Goal: Task Accomplishment & Management: Complete application form

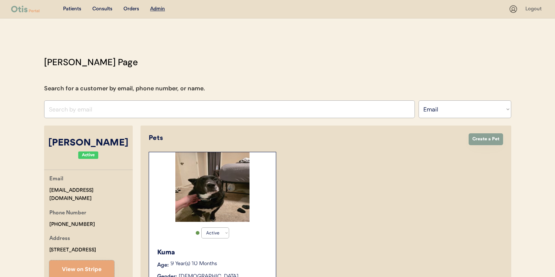
select select ""Email""
select select "true"
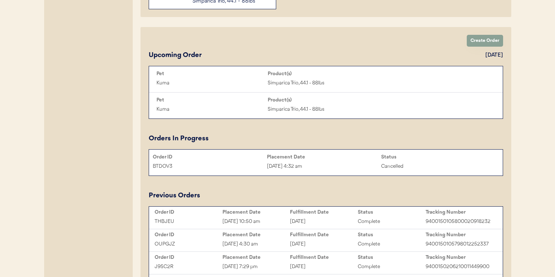
scroll to position [332, 0]
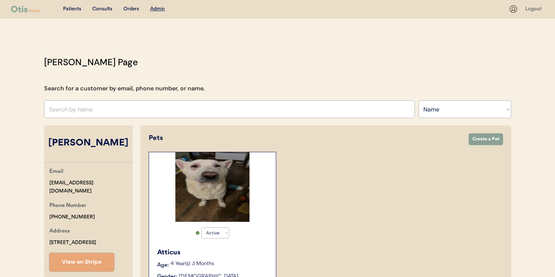
select select ""Name""
select select "true"
select select ""Name""
select select "true"
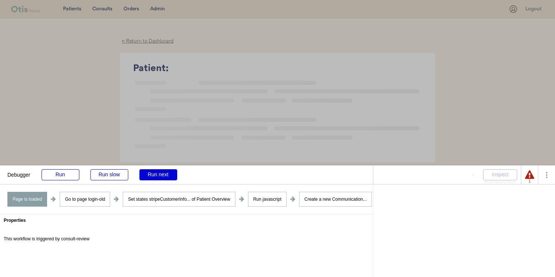
click at [100, 10] on div at bounding box center [277, 138] width 555 height 277
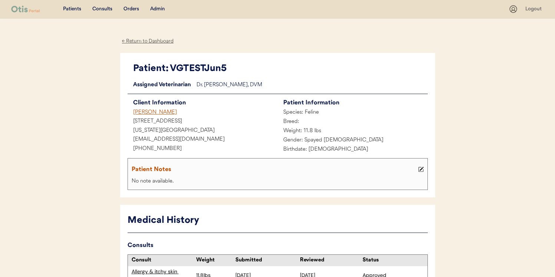
click at [98, 8] on div "Consults" at bounding box center [102, 9] width 20 height 7
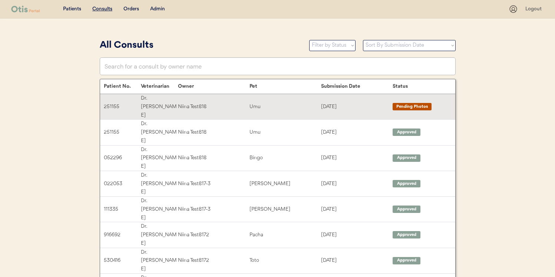
click at [248, 103] on div "Niina Test818" at bounding box center [214, 107] width 72 height 9
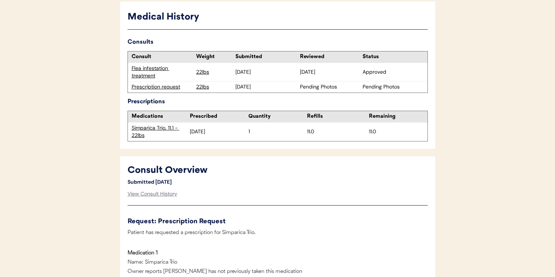
scroll to position [183, 0]
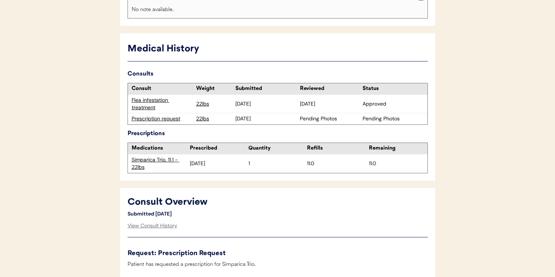
scroll to position [143, 0]
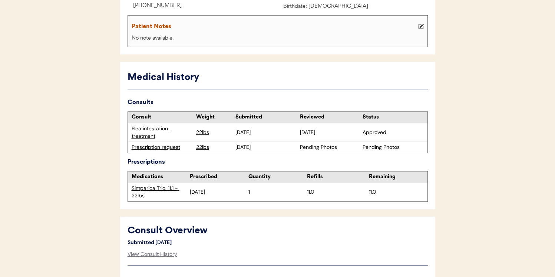
click at [174, 149] on div "Prescription request" at bounding box center [162, 147] width 61 height 7
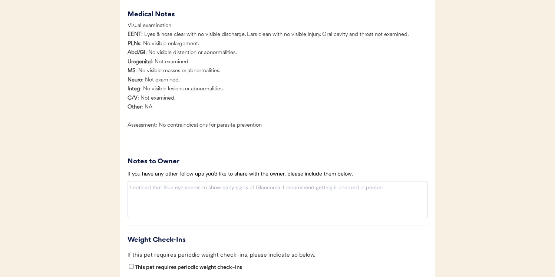
scroll to position [701, 0]
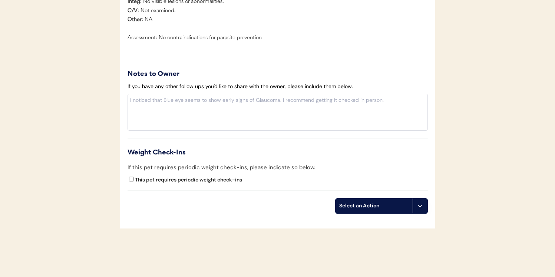
click at [395, 210] on div "Select an Action" at bounding box center [374, 206] width 77 height 15
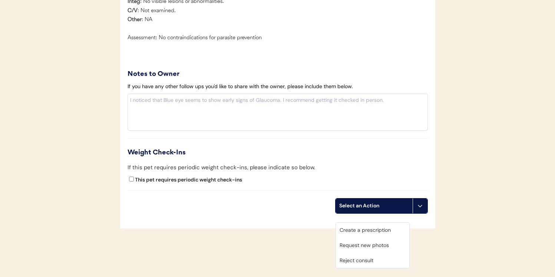
click at [383, 226] on div "Create a prescription" at bounding box center [372, 230] width 73 height 15
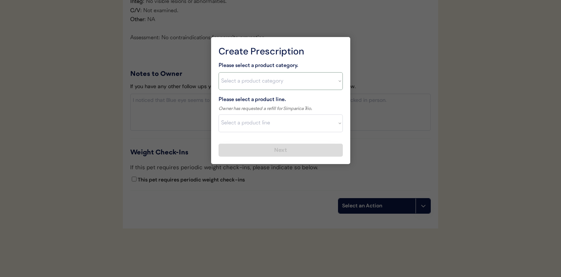
click at [297, 85] on select "Select a product category Allergies Antibiotics Anxiety Combo Parasite Preventi…" at bounding box center [280, 81] width 124 height 18
click at [218, 72] on select "Select a product category Allergies Antibiotics Anxiety Combo Parasite Preventi…" at bounding box center [280, 81] width 124 height 18
click at [283, 82] on select "Select a product category Allergies Antibiotics Anxiety Combo Parasite Preventi…" at bounding box center [280, 81] width 124 height 18
select select ""flea___tick""
click at [218, 72] on select "Select a product category Allergies Antibiotics Anxiety Combo Parasite Preventi…" at bounding box center [280, 81] width 124 height 18
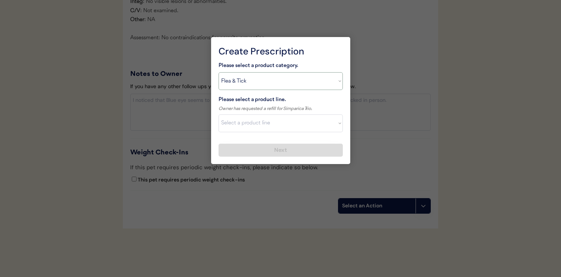
click at [280, 121] on select "Select a product line NexGard Plus NexGard Plus Revolution for Cats Simparica T…" at bounding box center [280, 124] width 124 height 18
click at [218, 115] on select "Select a product line NexGard Plus NexGard Plus Revolution for Cats Simparica T…" at bounding box center [280, 124] width 124 height 18
select select ""PLACEHOLDER_1427118222253""
click at [306, 80] on select "Select a product category Allergies Antibiotics Anxiety Combo Parasite Preventi…" at bounding box center [280, 81] width 124 height 18
select select ""combo_parasite_prevention""
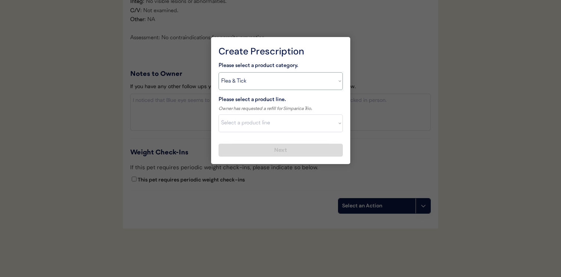
click at [218, 72] on select "Select a product category Allergies Antibiotics Anxiety Combo Parasite Preventi…" at bounding box center [280, 81] width 124 height 18
click at [286, 132] on select "Select a product line NexGard Plus NexGard Plus Revolution for Cats Simparica T…" at bounding box center [280, 124] width 124 height 18
select select ""Simparica Trio""
click at [218, 115] on select "Select a product line NexGard Plus NexGard Plus Revolution for Cats Simparica T…" at bounding box center [280, 124] width 124 height 18
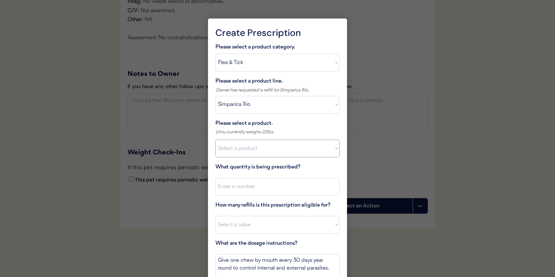
click at [286, 148] on select "Select a product Simparica Trio, 2.8 - 5.5lbs Simparica Trio, 5.6 - 11lbs Simpa…" at bounding box center [278, 149] width 124 height 18
select select ""1348695171700984260__LOOKUP__1703711392488x831175319852092200""
click at [216, 140] on select "Select a product Simparica Trio, 2.8 - 5.5lbs Simparica Trio, 5.6 - 11lbs Simpa…" at bounding box center [278, 149] width 124 height 18
click at [276, 200] on div "Please select a product category. Select a product category Allergies Antibioti…" at bounding box center [278, 175] width 124 height 264
click at [276, 197] on div "Please select a product category. Select a product category Allergies Antibioti…" at bounding box center [278, 175] width 124 height 264
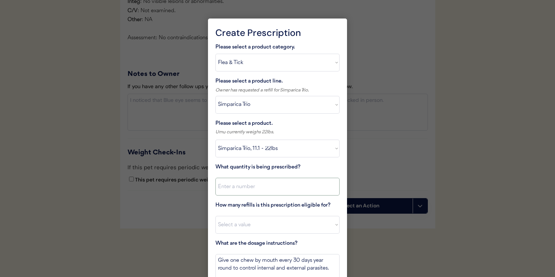
click at [280, 184] on input "input" at bounding box center [278, 187] width 124 height 18
type input "1"
click at [276, 214] on div "How many refills is this prescription eligible for? Select a value 0 1 2 3 4 5 …" at bounding box center [278, 217] width 124 height 33
click at [276, 223] on select "Select a value 0 1 2 3 4 5 6 7 8 10 11" at bounding box center [278, 225] width 124 height 18
select select "11"
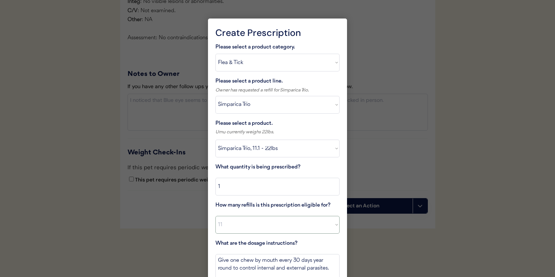
click at [216, 216] on select "Select a value 0 1 2 3 4 5 6 7 8 10 11" at bounding box center [278, 225] width 124 height 18
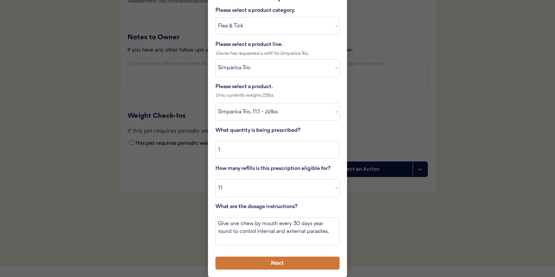
click at [280, 267] on button "Next" at bounding box center [278, 263] width 124 height 13
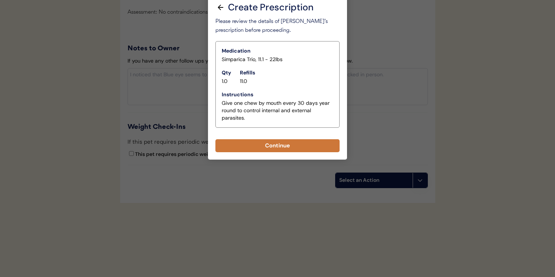
click at [301, 139] on button "Continue" at bounding box center [278, 145] width 124 height 13
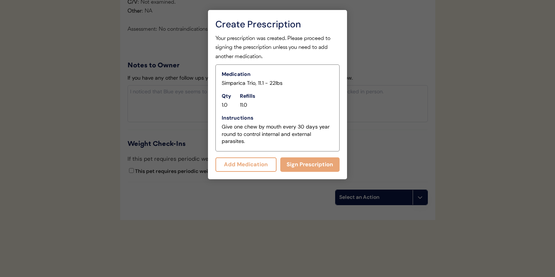
scroll to position [698, 0]
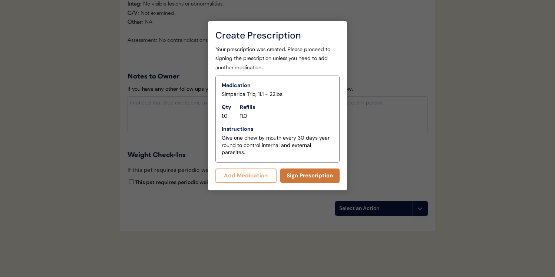
click at [290, 178] on button "Sign Prescription" at bounding box center [310, 176] width 60 height 14
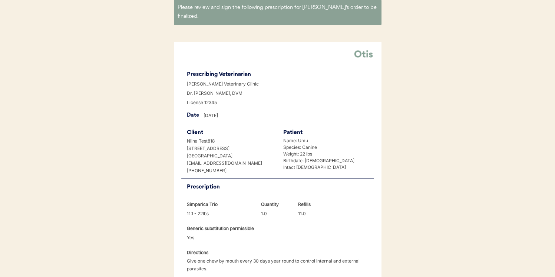
scroll to position [177, 0]
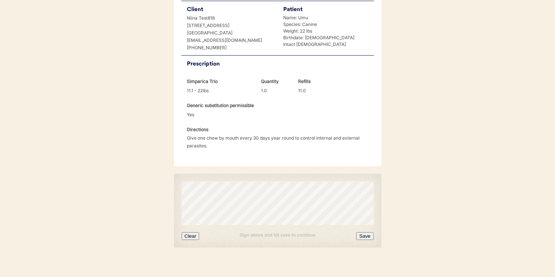
click at [365, 233] on button "Save" at bounding box center [364, 237] width 17 height 8
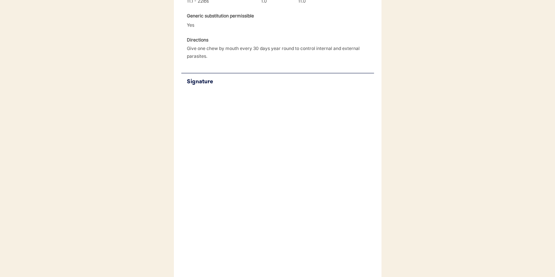
scroll to position [261, 0]
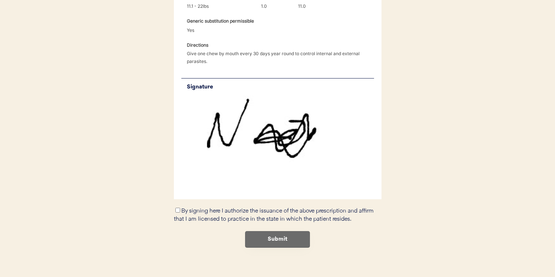
click at [183, 208] on label "By signing here I authorize the issuance of the above prescription and affirm t…" at bounding box center [274, 215] width 200 height 14
click at [180, 208] on input "By signing here I authorize the issuance of the above prescription and affirm t…" at bounding box center [177, 210] width 5 height 5
checkbox input "true"
click at [282, 231] on button "Submit" at bounding box center [277, 239] width 65 height 17
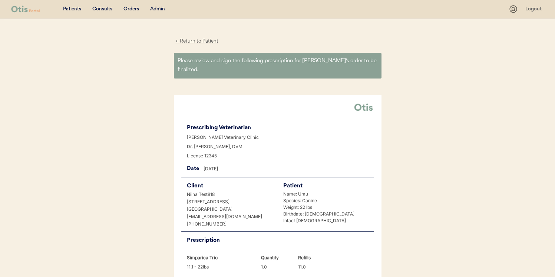
scroll to position [0, 0]
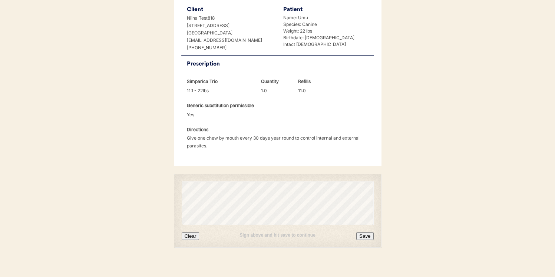
click at [190, 233] on button "Clear" at bounding box center [191, 237] width 18 height 8
click at [364, 233] on button "Save" at bounding box center [364, 237] width 17 height 8
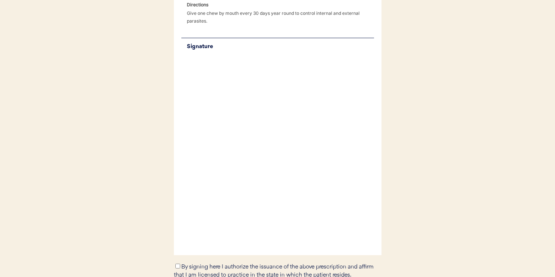
scroll to position [208, 0]
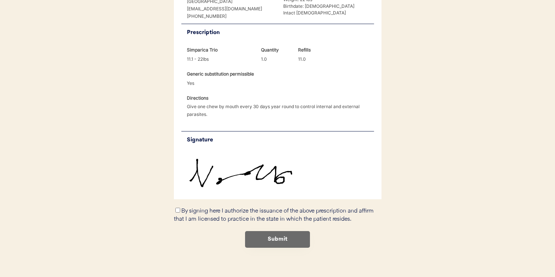
click at [227, 208] on label "By signing here I authorize the issuance of the above prescription and affirm t…" at bounding box center [274, 215] width 200 height 14
click at [180, 208] on input "By signing here I authorize the issuance of the above prescription and affirm t…" at bounding box center [177, 210] width 5 height 5
checkbox input "true"
click at [262, 231] on button "Submit" at bounding box center [277, 239] width 65 height 17
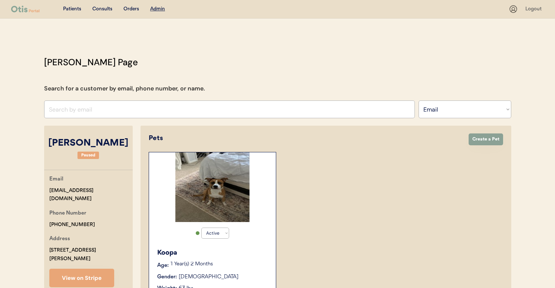
select select ""Email""
select select "true"
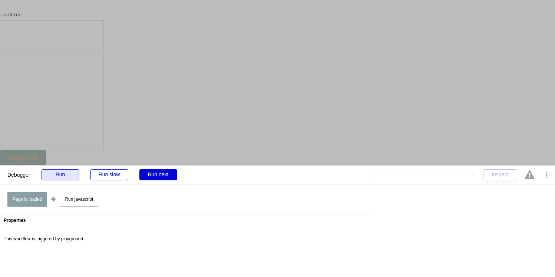
click at [68, 178] on div "Run" at bounding box center [61, 175] width 38 height 11
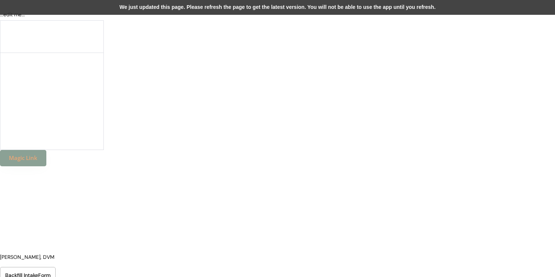
click at [258, 0] on div "We just updated this page. Please refresh the page to get the latest version. Y…" at bounding box center [277, 7] width 555 height 15
click at [282, 8] on div "We just updated this page. Please refresh the page to get the latest version. Y…" at bounding box center [277, 7] width 555 height 15
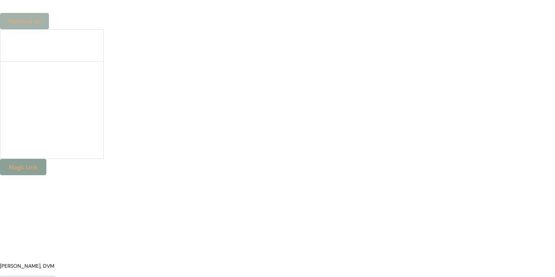
click at [33, 25] on button "Backend wf" at bounding box center [24, 21] width 49 height 16
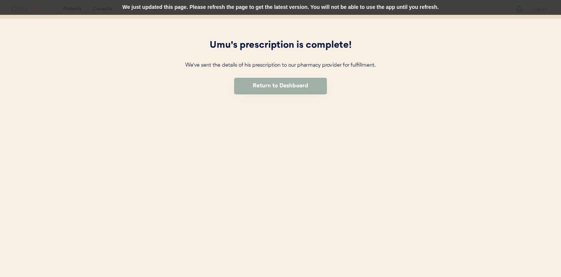
click at [237, 82] on button "Return to Dashboard" at bounding box center [280, 86] width 93 height 17
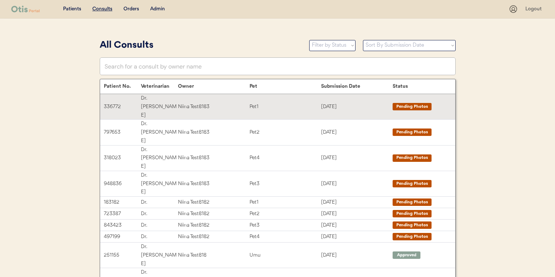
click at [256, 103] on div "Pet1" at bounding box center [286, 107] width 72 height 9
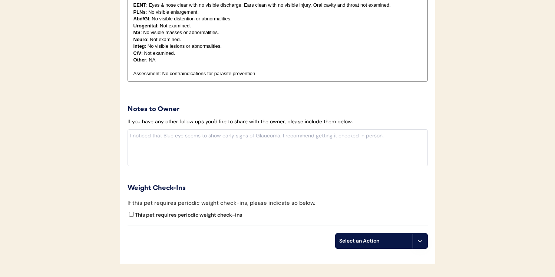
scroll to position [676, 0]
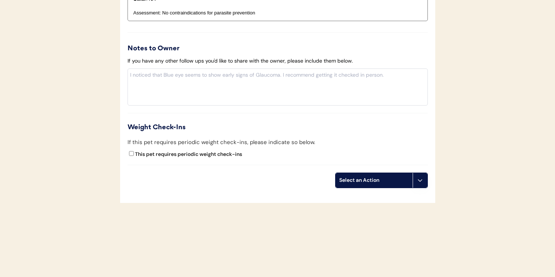
click at [392, 180] on div "Select an Action" at bounding box center [374, 180] width 70 height 7
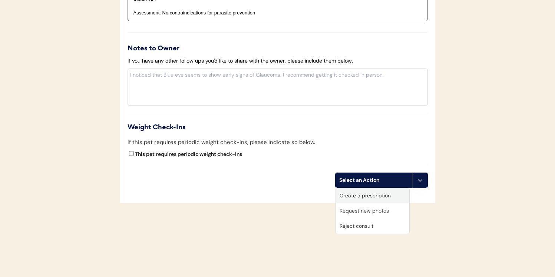
click at [391, 192] on div "Create a prescription" at bounding box center [372, 195] width 73 height 15
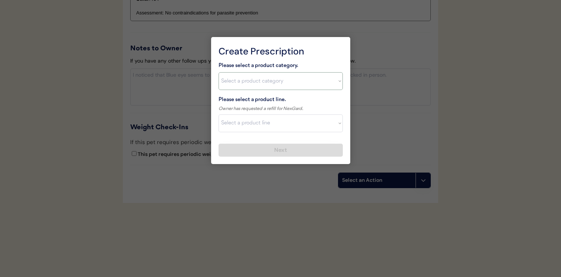
click at [303, 77] on select "Select a product category [MEDICAL_DATA] Antibiotics Anxiety Combo [MEDICAL_DAT…" at bounding box center [280, 81] width 124 height 18
select select ""flea___tick""
click at [218, 72] on select "Select a product category [MEDICAL_DATA] Antibiotics Anxiety Combo [MEDICAL_DAT…" at bounding box center [280, 81] width 124 height 18
click at [293, 124] on select "Select a product line" at bounding box center [280, 124] width 124 height 18
click at [218, 115] on select "Select a product line" at bounding box center [280, 124] width 124 height 18
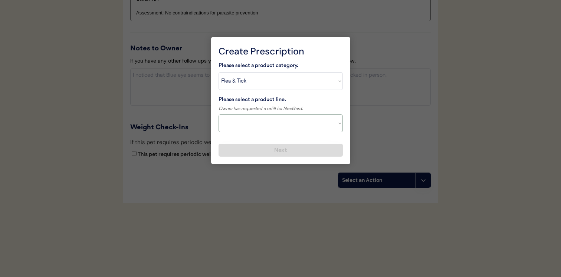
click at [289, 123] on select "Select a product line" at bounding box center [280, 124] width 124 height 18
select select ""NexGard""
click at [218, 115] on select "Select a product line Bravecto 3 Month NexGard Simparica" at bounding box center [280, 124] width 124 height 18
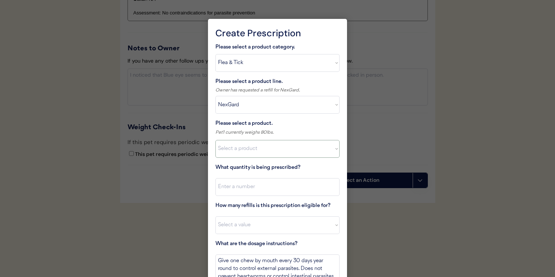
click at [282, 152] on select "Select a product NexGard, 4 - 10lbs NexGard, 10.1 - 24lbs NexGard, 24.1 - 60lbs…" at bounding box center [278, 149] width 124 height 18
select select ""1348695171700984260__LOOKUP__1670802184069x769842999752052000""
click at [216, 140] on select "Select a product NexGard, 4 - 10lbs NexGard, 10.1 - 24lbs NexGard, 24.1 - 60lbs…" at bounding box center [278, 149] width 124 height 18
click at [277, 189] on input "input" at bounding box center [278, 187] width 124 height 18
type input "1"
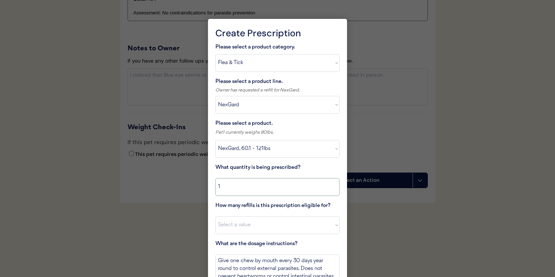
click at [272, 216] on div "How many refills is this prescription eligible for? Select a value 0 1 2 3 4 5 …" at bounding box center [278, 218] width 124 height 33
click at [271, 224] on select "Select a value 0 1 2 3 4 5 6 7 8 10 11" at bounding box center [278, 226] width 124 height 18
select select "2"
click at [216, 217] on select "Select a value 0 1 2 3 4 5 6 7 8 10 11" at bounding box center [278, 226] width 124 height 18
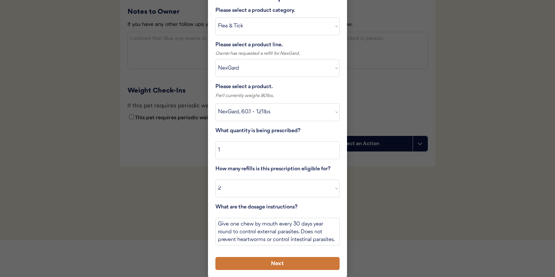
click at [294, 263] on button "Next" at bounding box center [278, 263] width 124 height 13
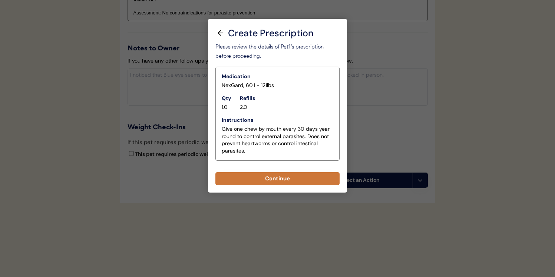
click at [304, 174] on button "Continue" at bounding box center [278, 178] width 124 height 13
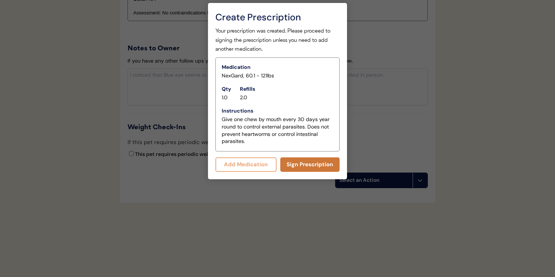
click at [303, 166] on button "Sign Prescription" at bounding box center [310, 165] width 60 height 14
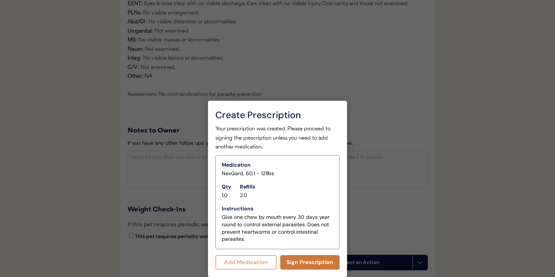
scroll to position [685, 0]
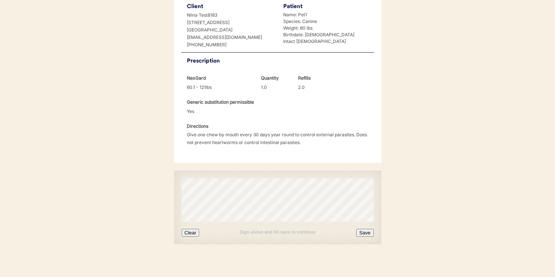
scroll to position [177, 0]
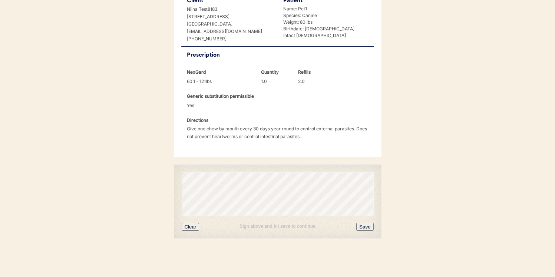
click at [366, 228] on button "Save" at bounding box center [364, 227] width 17 height 8
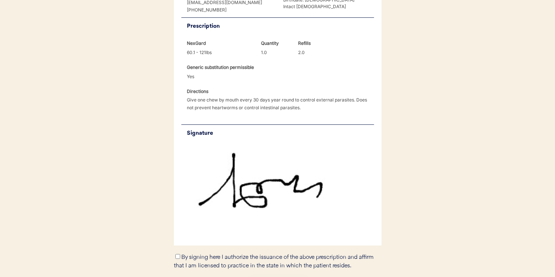
scroll to position [261, 0]
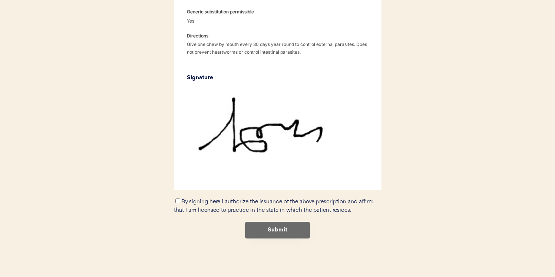
click at [263, 204] on label "By signing here I authorize the issuance of the above prescription and affirm t…" at bounding box center [274, 206] width 200 height 14
click at [180, 204] on input "By signing here I authorize the issuance of the above prescription and affirm t…" at bounding box center [177, 201] width 5 height 5
checkbox input "true"
click at [266, 233] on button "Submit" at bounding box center [277, 230] width 65 height 17
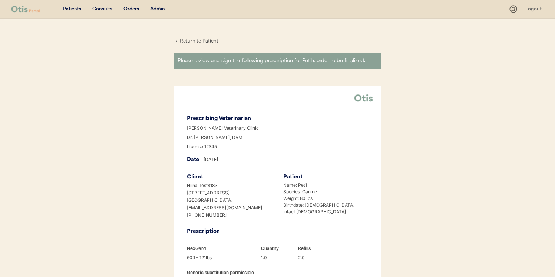
scroll to position [0, 0]
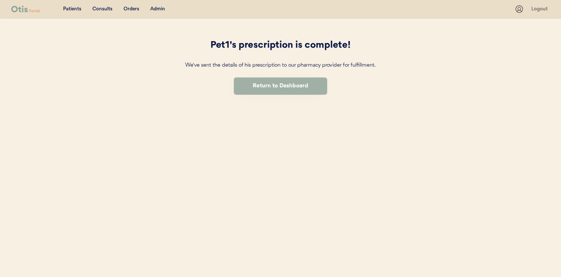
click at [303, 91] on button "Return to Dashboard" at bounding box center [280, 86] width 93 height 17
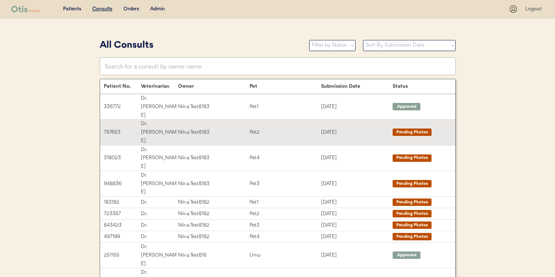
click at [295, 128] on div "Pet2" at bounding box center [286, 132] width 72 height 9
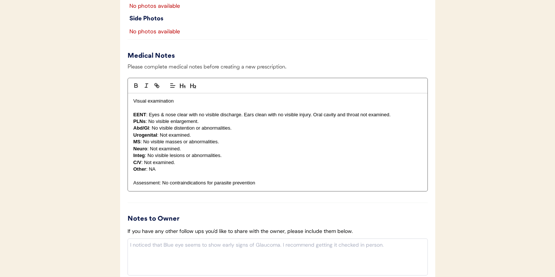
scroll to position [758, 0]
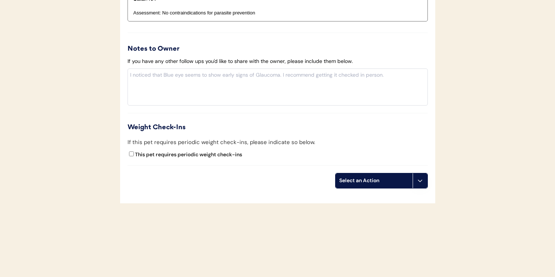
click at [373, 184] on div "Select an Action" at bounding box center [374, 180] width 70 height 7
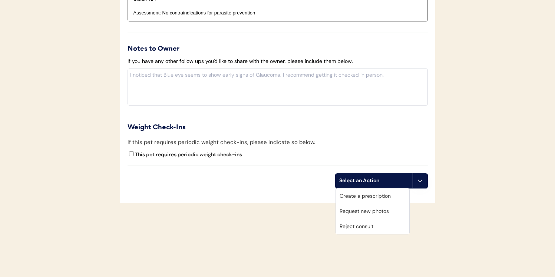
click at [372, 193] on div "Create a prescription" at bounding box center [372, 196] width 73 height 15
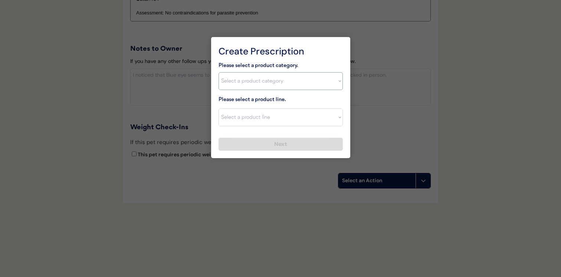
click at [314, 84] on select "Select a product category Allergies Antibiotics Anxiety Combo Parasite Preventi…" at bounding box center [280, 81] width 124 height 18
select select ""flea___tick""
click at [218, 72] on select "Select a product category Allergies Antibiotics Anxiety Combo Parasite Preventi…" at bounding box center [280, 81] width 124 height 18
click at [293, 124] on select "Select a product line" at bounding box center [280, 118] width 124 height 18
select select ""Credelio for Cats""
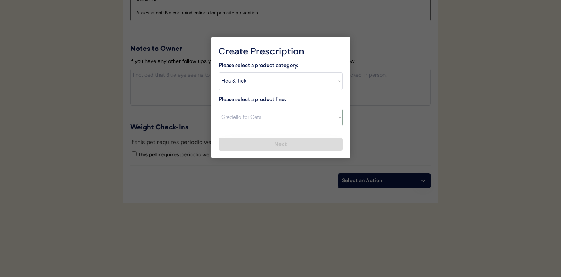
click at [218, 109] on select "Select a product line Credelio for Cats" at bounding box center [280, 118] width 124 height 18
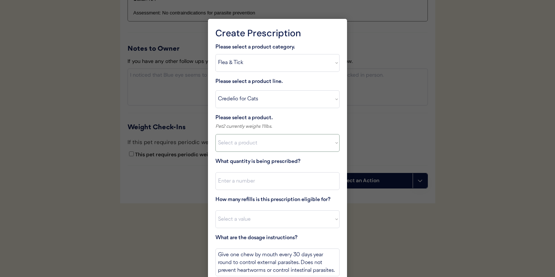
click at [282, 146] on select "Select a product Credelio for Cats, 2 - 4lbs Credelio for Cats, 4.1 - 17lbs" at bounding box center [278, 143] width 124 height 18
select select ""1348695171700984260__LOOKUP__1670802308248x841506022521419000""
click at [216, 134] on select "Select a product Credelio for Cats, 2 - 4lbs Credelio for Cats, 4.1 - 17lbs" at bounding box center [278, 143] width 124 height 18
click at [276, 180] on input "input" at bounding box center [278, 181] width 124 height 18
type input "1"
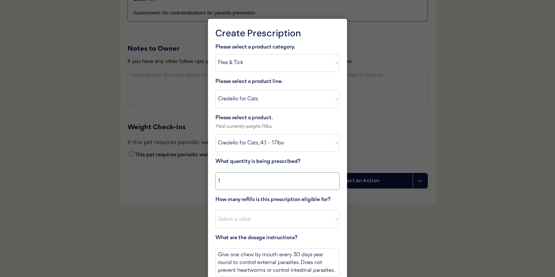
click at [272, 214] on select "Select a value 0 1 2 3 4 5 6 7 8 10 11" at bounding box center [278, 220] width 124 height 18
click at [216, 211] on select "Select a value 0 1 2 3 4 5 6 7 8 10 11" at bounding box center [278, 220] width 124 height 18
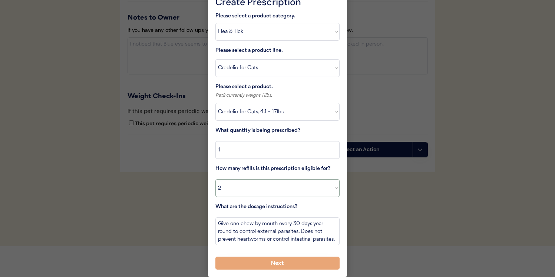
click at [282, 189] on select "Select a value 0 1 2 3 4 5 6 7 8 10 11" at bounding box center [278, 189] width 124 height 18
select select "6"
click at [216, 180] on select "Select a value 0 1 2 3 4 5 6 7 8 10 11" at bounding box center [278, 189] width 124 height 18
click at [272, 266] on button "Next" at bounding box center [278, 263] width 124 height 13
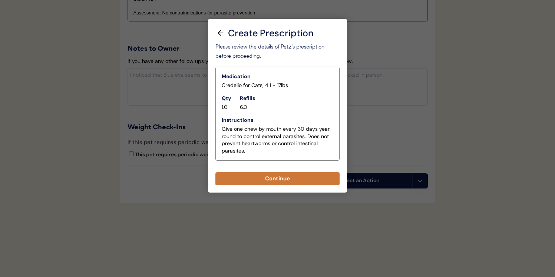
click at [285, 178] on button "Continue" at bounding box center [278, 178] width 124 height 13
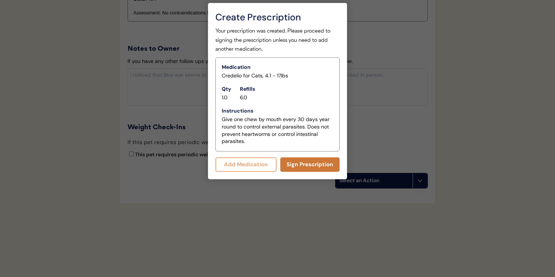
click at [295, 164] on button "Sign Prescription" at bounding box center [310, 165] width 60 height 14
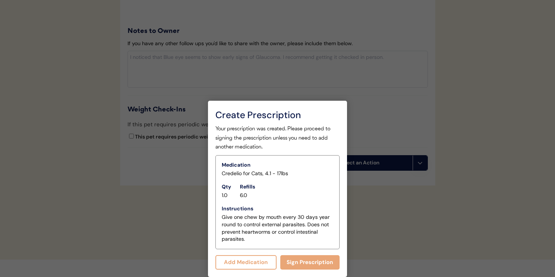
scroll to position [767, 0]
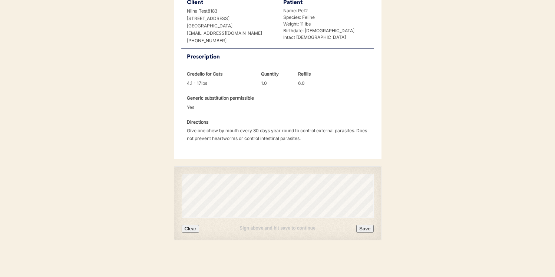
scroll to position [177, 0]
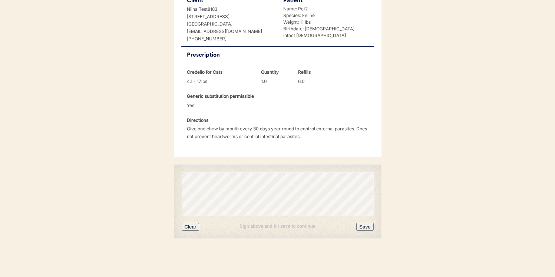
click at [368, 227] on button "Save" at bounding box center [364, 227] width 17 height 8
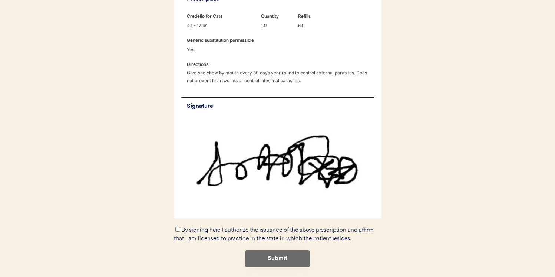
scroll to position [254, 0]
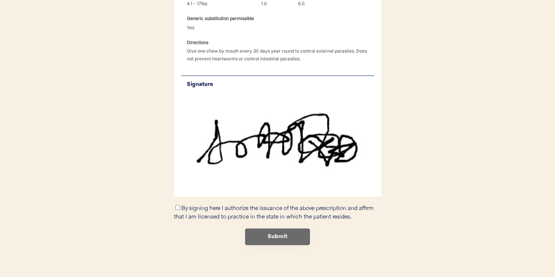
click at [213, 213] on div "By signing here I authorize the issuance of the above prescription and affirm t…" at bounding box center [278, 212] width 208 height 17
click at [174, 209] on div "By signing here I authorize the issuance of the above prescription and affirm t…" at bounding box center [278, 212] width 208 height 17
click at [177, 205] on input "By signing here I authorize the issuance of the above prescription and affirm t…" at bounding box center [177, 207] width 5 height 5
checkbox input "true"
click at [262, 235] on button "Submit" at bounding box center [277, 237] width 65 height 17
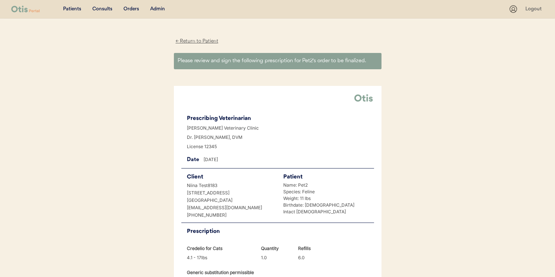
scroll to position [0, 0]
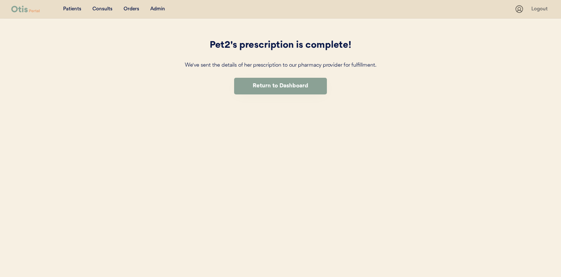
click at [301, 91] on button "Return to Dashboard" at bounding box center [280, 86] width 93 height 17
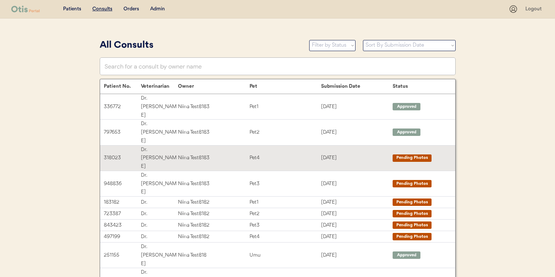
click at [303, 146] on div "318023 Dr. [PERSON_NAME] Test8183 Pet4 [DATE] Pending Photos" at bounding box center [277, 158] width 355 height 25
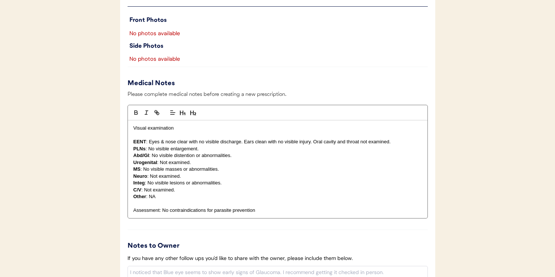
scroll to position [611, 0]
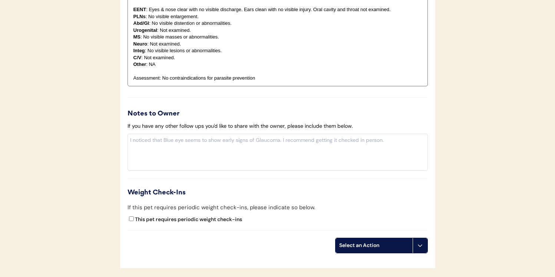
click at [373, 244] on div "Select an Action" at bounding box center [374, 245] width 70 height 7
click at [368, 257] on div "Create a prescription" at bounding box center [372, 261] width 73 height 15
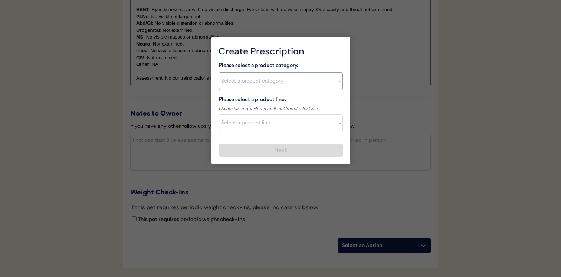
click at [286, 85] on select "Select a product category [MEDICAL_DATA] Antibiotics Anxiety Combo [MEDICAL_DAT…" at bounding box center [280, 81] width 124 height 18
click at [218, 72] on select "Select a product category [MEDICAL_DATA] Antibiotics Anxiety Combo [MEDICAL_DAT…" at bounding box center [280, 81] width 124 height 18
click at [282, 85] on select "Select a product category [MEDICAL_DATA] Antibiotics Anxiety Combo [MEDICAL_DAT…" at bounding box center [280, 81] width 124 height 18
select select ""combo_[MEDICAL_DATA]_prevention""
click at [218, 72] on select "Select a product category [MEDICAL_DATA] Antibiotics Anxiety Combo [MEDICAL_DAT…" at bounding box center [280, 81] width 124 height 18
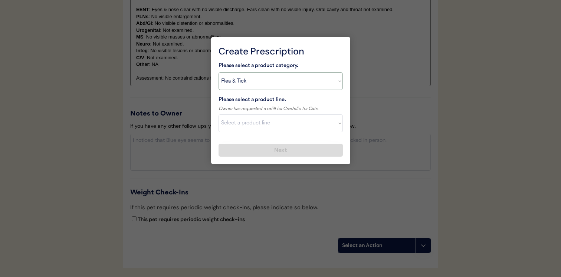
click at [279, 120] on select "Select a product line Credelio for Cats" at bounding box center [280, 124] width 124 height 18
click at [218, 115] on select "Select a product line Credelio for Cats" at bounding box center [280, 124] width 124 height 18
click at [278, 116] on select "Select a product line Revolution for Cats Revolution Plus" at bounding box center [280, 124] width 124 height 18
select select ""Revolution for Cats""
click at [218, 115] on select "Select a product line Revolution for Cats Revolution Plus" at bounding box center [280, 124] width 124 height 18
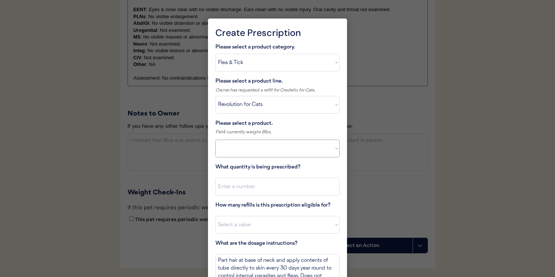
select select ""PLACEHOLDER_1427118222253""
click at [278, 107] on select "Select a product line Revolution for Cats Revolution Plus" at bounding box center [278, 105] width 124 height 18
select select ""Revolution Plus""
click at [216, 96] on select "Select a product line Revolution for Cats Revolution Plus" at bounding box center [278, 105] width 124 height 18
type textarea "Part hair at base of neck and apply contents of tube directly to skin every 30 …"
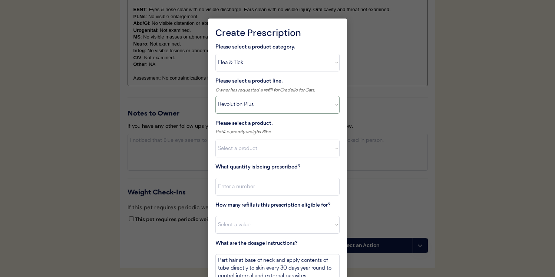
click at [273, 148] on select "Select a product Revolution for Cats, 0-5lbs Revolution for Cats, 15.1-22lbs" at bounding box center [278, 149] width 124 height 18
click at [279, 142] on select "Select a product Revolution for Cats, 0-5lbs Revolution for Cats, 15.1-22lbs" at bounding box center [278, 149] width 124 height 18
click at [216, 140] on select "Select a product Revolution for Cats, 0-5lbs Revolution for Cats, 15.1-22lbs" at bounding box center [278, 149] width 124 height 18
click at [278, 150] on select "Select a product Revolution for Cats, 0-5lbs Revolution for Cats, 15.1-22lbs" at bounding box center [278, 149] width 124 height 18
select select ""1348695171700984260__LOOKUP__1704229100408x455402574388025900""
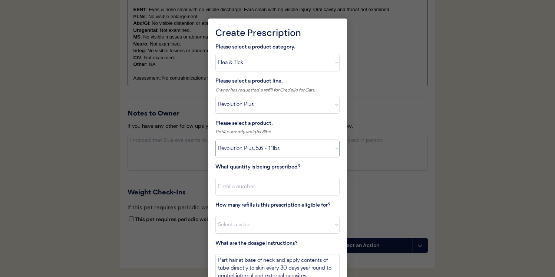
click at [216, 140] on select "Select a product Revolution Plus, 2.8 - 5.5lbs Revolution Plus, 5.6 - 11lbs Rev…" at bounding box center [278, 149] width 124 height 18
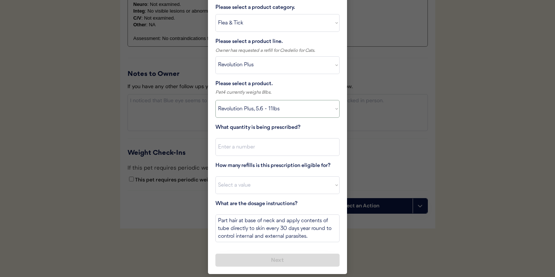
scroll to position [658, 0]
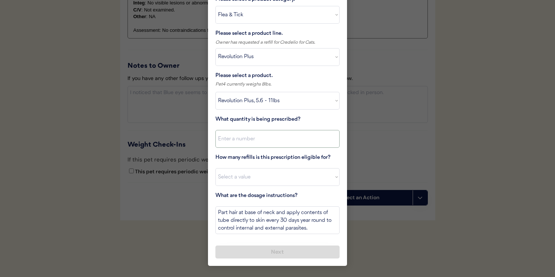
click at [291, 142] on input "input" at bounding box center [278, 139] width 124 height 18
type input "1"
click at [274, 172] on select "Select a value 0 1 2 3 4 5 6 7 8 10 11" at bounding box center [278, 177] width 124 height 18
select select "4"
click at [216, 168] on select "Select a value 0 1 2 3 4 5 6 7 8 10 11" at bounding box center [278, 177] width 124 height 18
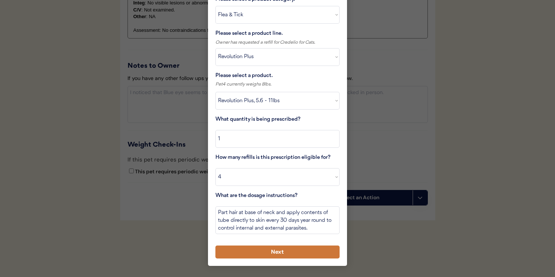
click at [273, 254] on button "Next" at bounding box center [278, 252] width 124 height 13
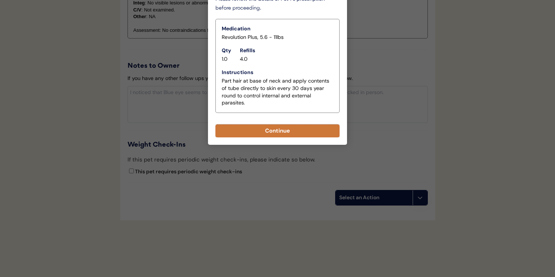
click at [295, 132] on button "Continue" at bounding box center [278, 131] width 124 height 13
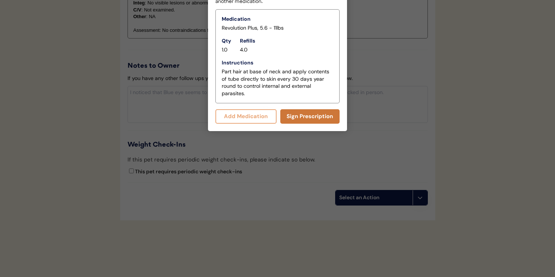
click at [297, 121] on button "Sign Prescription" at bounding box center [310, 116] width 60 height 14
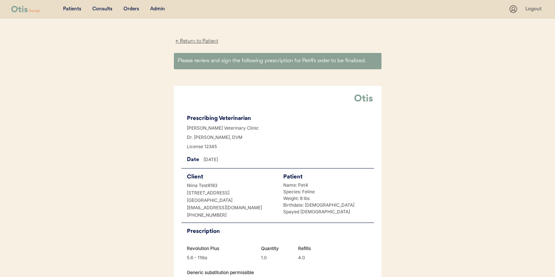
scroll to position [177, 0]
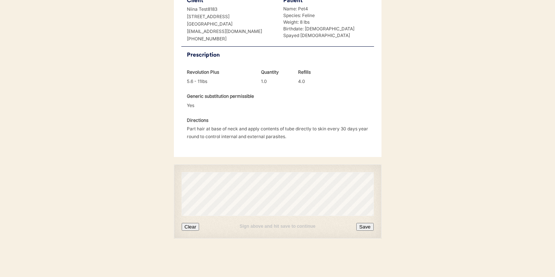
click at [185, 224] on button "Clear" at bounding box center [191, 227] width 18 height 8
click at [370, 226] on button "Save" at bounding box center [364, 227] width 17 height 8
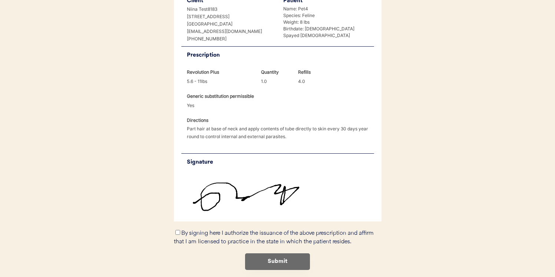
click at [270, 235] on label "By signing here I authorize the issuance of the above prescription and affirm t…" at bounding box center [274, 238] width 200 height 14
click at [180, 235] on input "By signing here I authorize the issuance of the above prescription and affirm t…" at bounding box center [177, 232] width 5 height 5
checkbox input "true"
click at [272, 263] on button "Submit" at bounding box center [277, 262] width 65 height 17
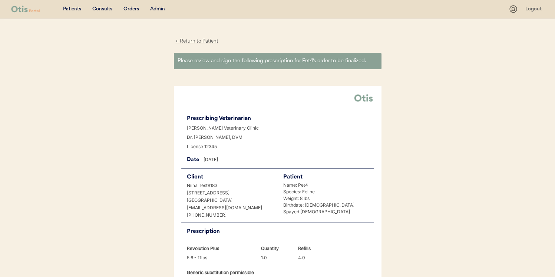
scroll to position [0, 0]
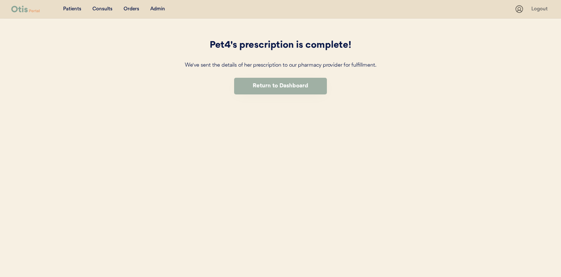
click at [299, 91] on button "Return to Dashboard" at bounding box center [280, 86] width 93 height 17
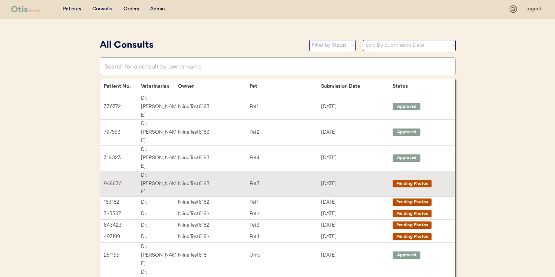
click at [298, 180] on div "Pet3" at bounding box center [286, 184] width 72 height 9
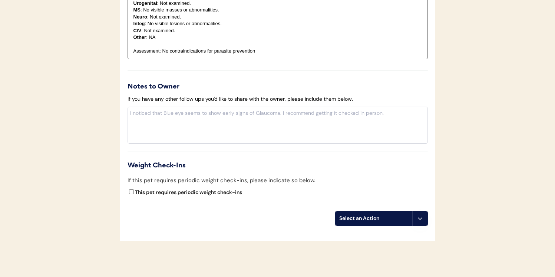
scroll to position [684, 0]
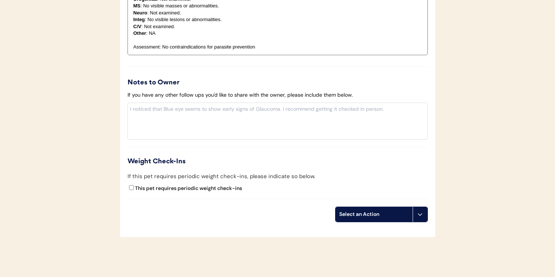
click at [372, 219] on div "Select an Action" at bounding box center [374, 214] width 77 height 15
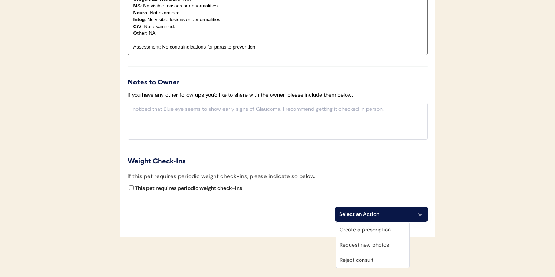
click at [372, 228] on div "Create a prescription" at bounding box center [372, 230] width 73 height 15
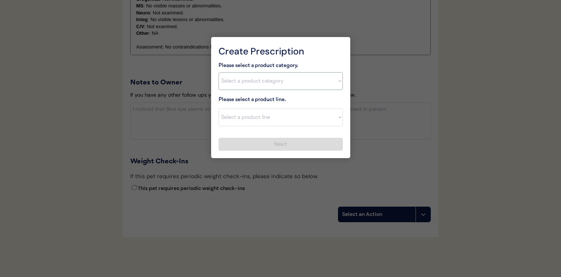
click at [277, 83] on select "Select a product category Allergies Antibiotics Anxiety Combo Parasite Preventi…" at bounding box center [280, 81] width 124 height 18
select select ""flea___tick""
click at [218, 72] on select "Select a product category Allergies Antibiotics Anxiety Combo Parasite Preventi…" at bounding box center [280, 81] width 124 height 18
click at [271, 115] on select "Select a product line" at bounding box center [280, 118] width 124 height 18
click at [218, 109] on select "Select a product line" at bounding box center [280, 118] width 124 height 18
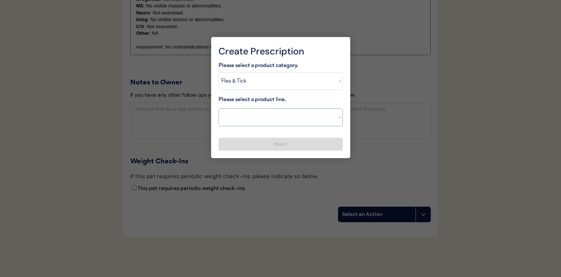
click at [271, 120] on select "Select a product line Bravecto 3 Month NexGard Simparica" at bounding box center [280, 118] width 124 height 18
select select ""NexGard""
click at [218, 109] on select "Select a product line Bravecto 3 Month NexGard Simparica" at bounding box center [280, 118] width 124 height 18
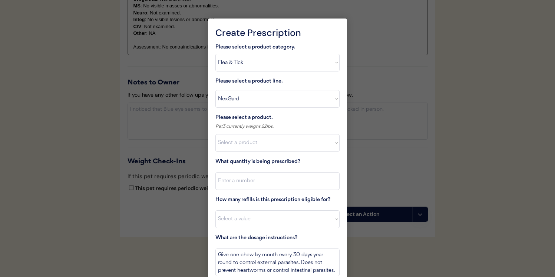
click at [266, 147] on select "Select a product NexGard, 4 - 10lbs NexGard, 10.1 - 24lbs NexGard, 24.1 - 60lbs…" at bounding box center [278, 143] width 124 height 18
select select ""1348695171700984260__LOOKUP__1670802139216x645124073882102900""
click at [216, 134] on select "Select a product NexGard, 4 - 10lbs NexGard, 10.1 - 24lbs NexGard, 24.1 - 60lbs…" at bounding box center [278, 143] width 124 height 18
click at [263, 184] on input "input" at bounding box center [278, 181] width 124 height 18
type input "1"
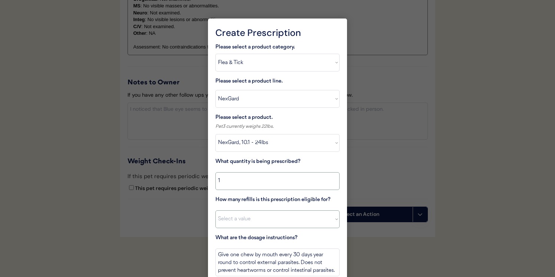
click at [262, 226] on select "Select a value 0 1 2 3 4 5 6 7 8 10 11" at bounding box center [278, 220] width 124 height 18
select select "7"
click at [216, 211] on select "Select a value 0 1 2 3 4 5 6 7 8 10 11" at bounding box center [278, 220] width 124 height 18
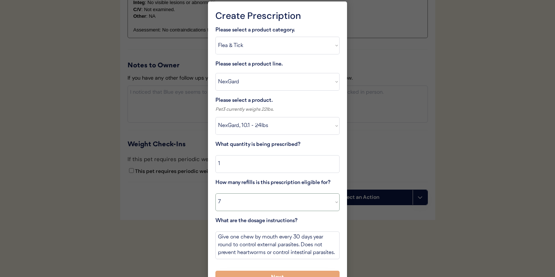
scroll to position [718, 0]
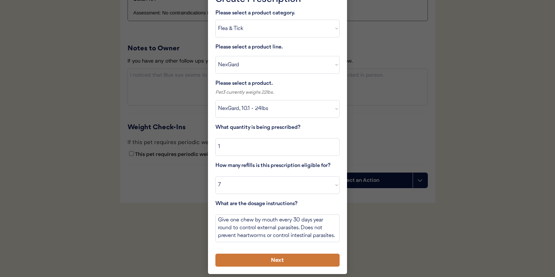
click at [276, 257] on button "Next" at bounding box center [278, 260] width 124 height 13
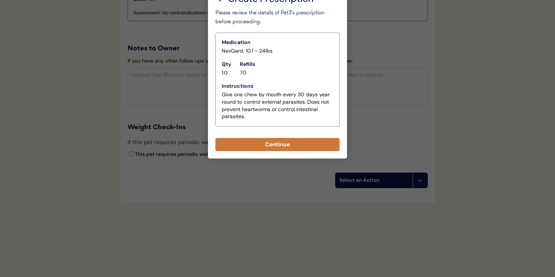
click at [276, 150] on button "Continue" at bounding box center [278, 144] width 124 height 13
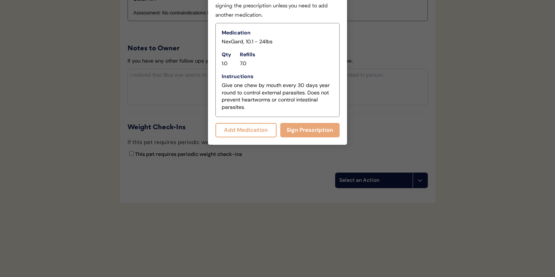
click at [259, 131] on button "Add Medication" at bounding box center [246, 130] width 61 height 14
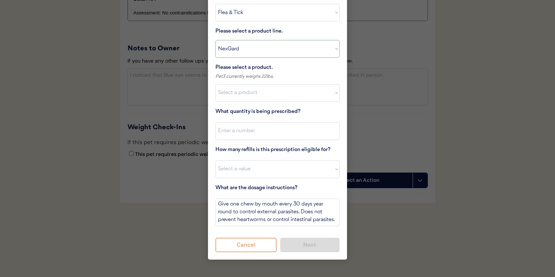
scroll to position [710, 0]
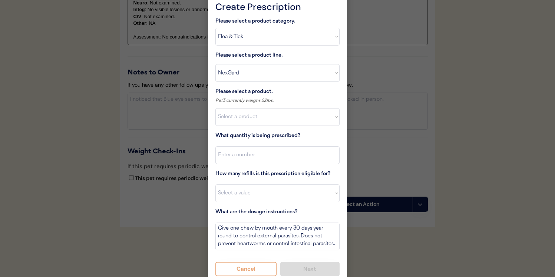
click at [262, 43] on select "Select a product category Allergies Antibiotics Anxiety Combo Parasite Preventi…" at bounding box center [278, 37] width 124 height 18
select select ""heartworm""
click at [216, 28] on select "Select a product category Allergies Antibiotics Anxiety Combo Parasite Preventi…" at bounding box center [278, 37] width 124 height 18
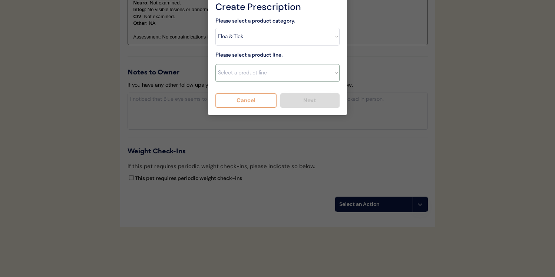
click at [260, 73] on select "Select a product line Heartgard Plus Sentinel Flavor Tabs" at bounding box center [278, 73] width 124 height 18
select select ""Heartgard Plus""
click at [216, 64] on select "Select a product line Heartgard Plus Sentinel Flavor Tabs" at bounding box center [278, 73] width 124 height 18
type textarea "Give one chew by mouth every 30 days year round to control internal parasites. …"
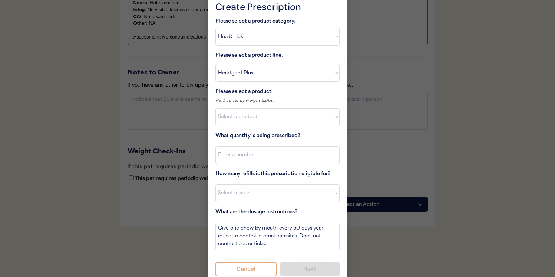
scroll to position [1, 0]
click at [250, 106] on div "Please select a product. Pet3 currently weighs 22lbs. Select a product Heartgar…" at bounding box center [278, 107] width 124 height 39
click at [250, 115] on select "Select a product Heartgard Plus, 0-25lbs Heartgard Plus, 26-50lbs Heartgard Plu…" at bounding box center [278, 117] width 124 height 18
select select ""1348695171700984260__LOOKUP__1712274129288x718770273176326500""
click at [216, 108] on select "Select a product Heartgard Plus, 0-25lbs Heartgard Plus, 26-50lbs Heartgard Plu…" at bounding box center [278, 117] width 124 height 18
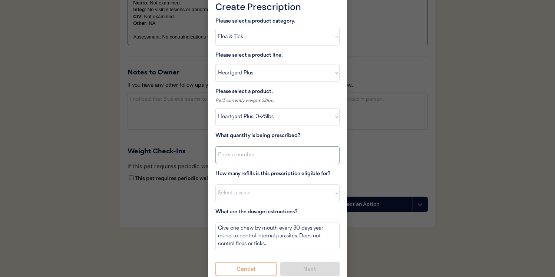
click at [249, 162] on input "input" at bounding box center [278, 156] width 124 height 18
type input "1"
click at [245, 199] on select "Select a value 0 1 2 3 4 5 6 7 8 10 11" at bounding box center [278, 194] width 124 height 18
select select "8"
click at [216, 185] on select "Select a value 0 1 2 3 4 5 6 7 8 10 11" at bounding box center [278, 194] width 124 height 18
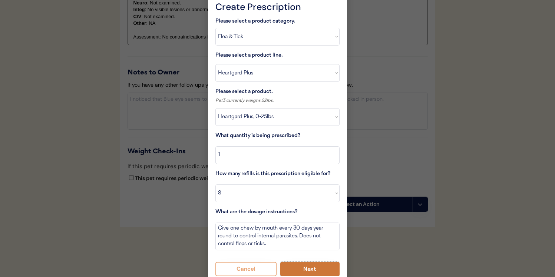
click at [295, 265] on button "Next" at bounding box center [310, 269] width 60 height 14
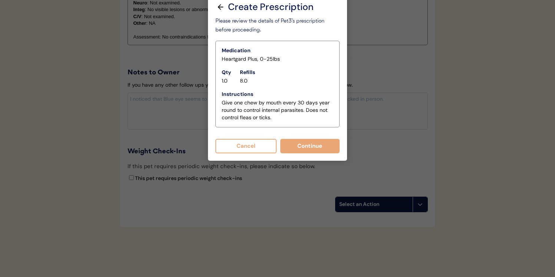
click at [286, 149] on button "Continue" at bounding box center [310, 146] width 60 height 14
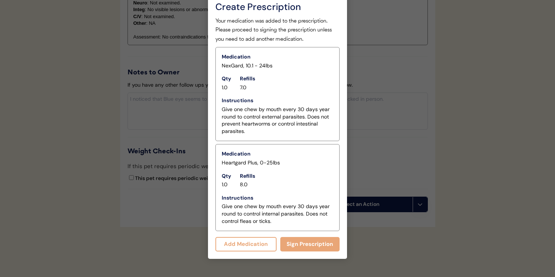
click at [310, 254] on div "Create Prescription Please select a product category. Select a product category…" at bounding box center [277, 126] width 139 height 267
click at [310, 249] on button "Sign Prescription" at bounding box center [310, 244] width 60 height 14
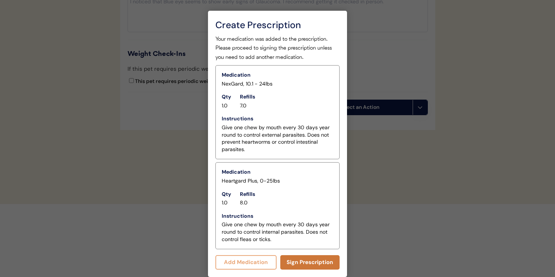
scroll to position [710, 0]
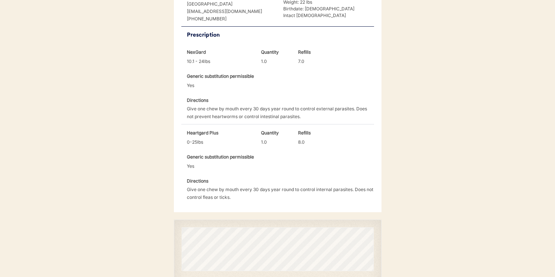
scroll to position [252, 0]
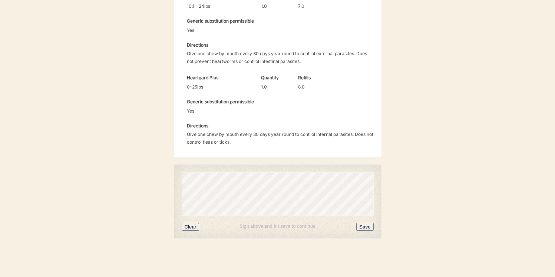
click at [369, 226] on button "Save" at bounding box center [364, 227] width 17 height 8
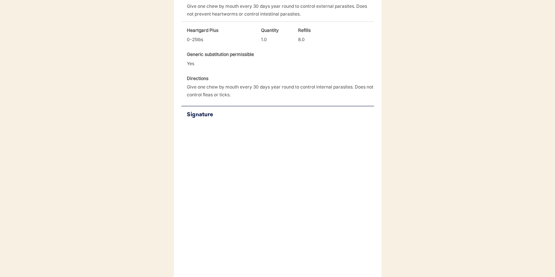
scroll to position [336, 0]
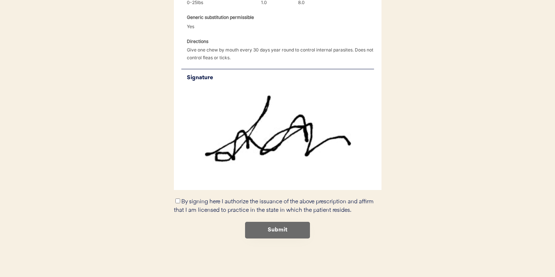
click at [192, 199] on label "By signing here I authorize the issuance of the above prescription and affirm t…" at bounding box center [274, 206] width 200 height 14
click at [180, 199] on input "By signing here I authorize the issuance of the above prescription and affirm t…" at bounding box center [177, 201] width 5 height 5
checkbox input "true"
click at [259, 231] on button "Submit" at bounding box center [277, 230] width 65 height 17
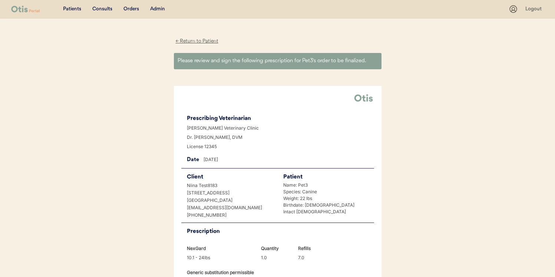
scroll to position [0, 0]
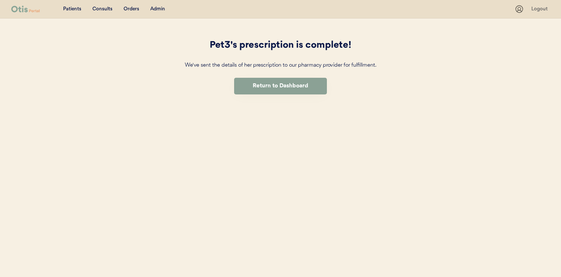
click at [131, 9] on div "Orders" at bounding box center [132, 9] width 16 height 7
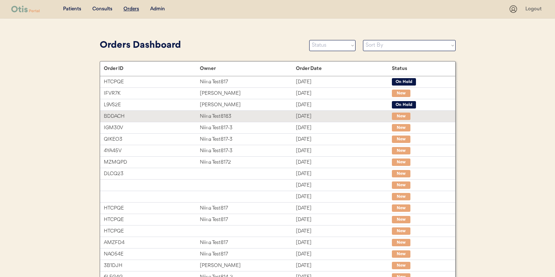
click at [270, 121] on div "Niina Test8183" at bounding box center [248, 116] width 96 height 9
